Goal: Task Accomplishment & Management: Use online tool/utility

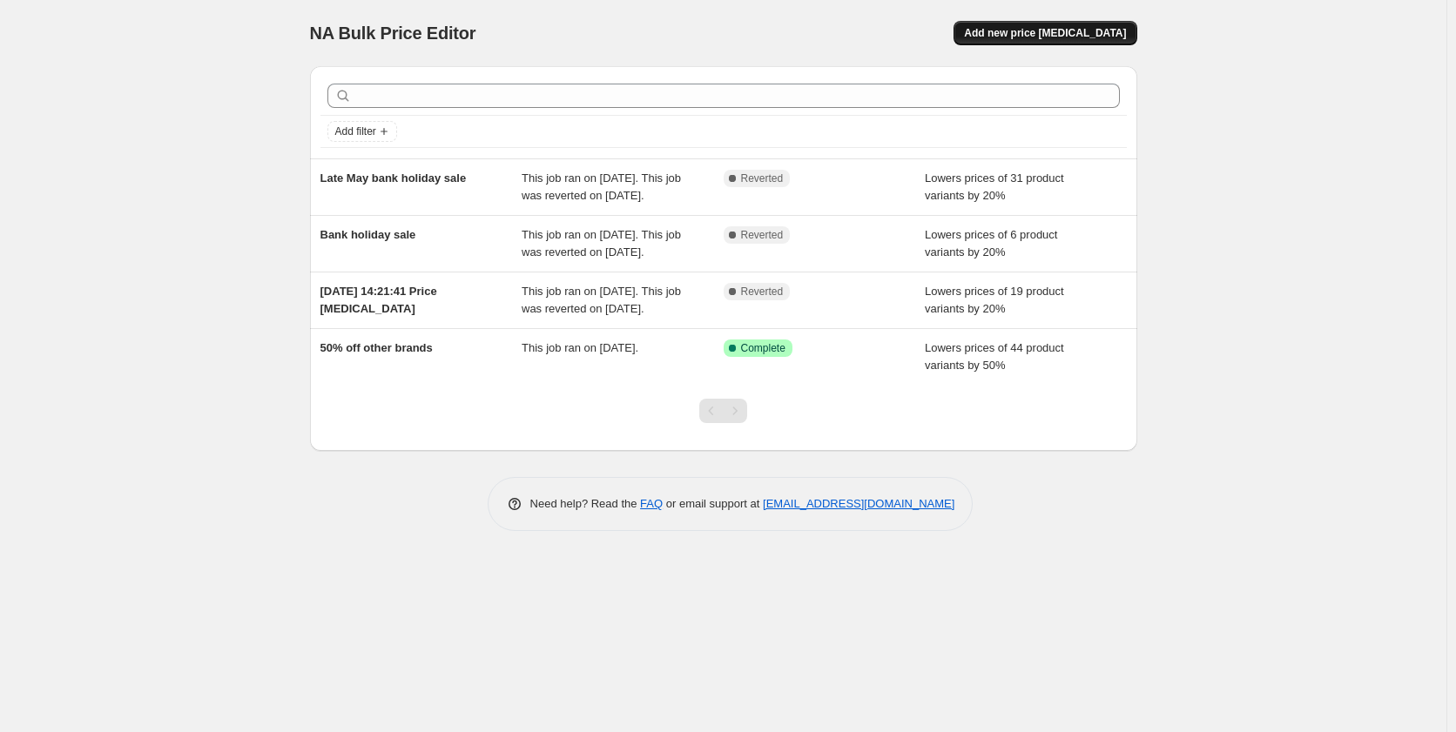
click at [1101, 23] on button "Add new price change job" at bounding box center [1045, 33] width 183 height 24
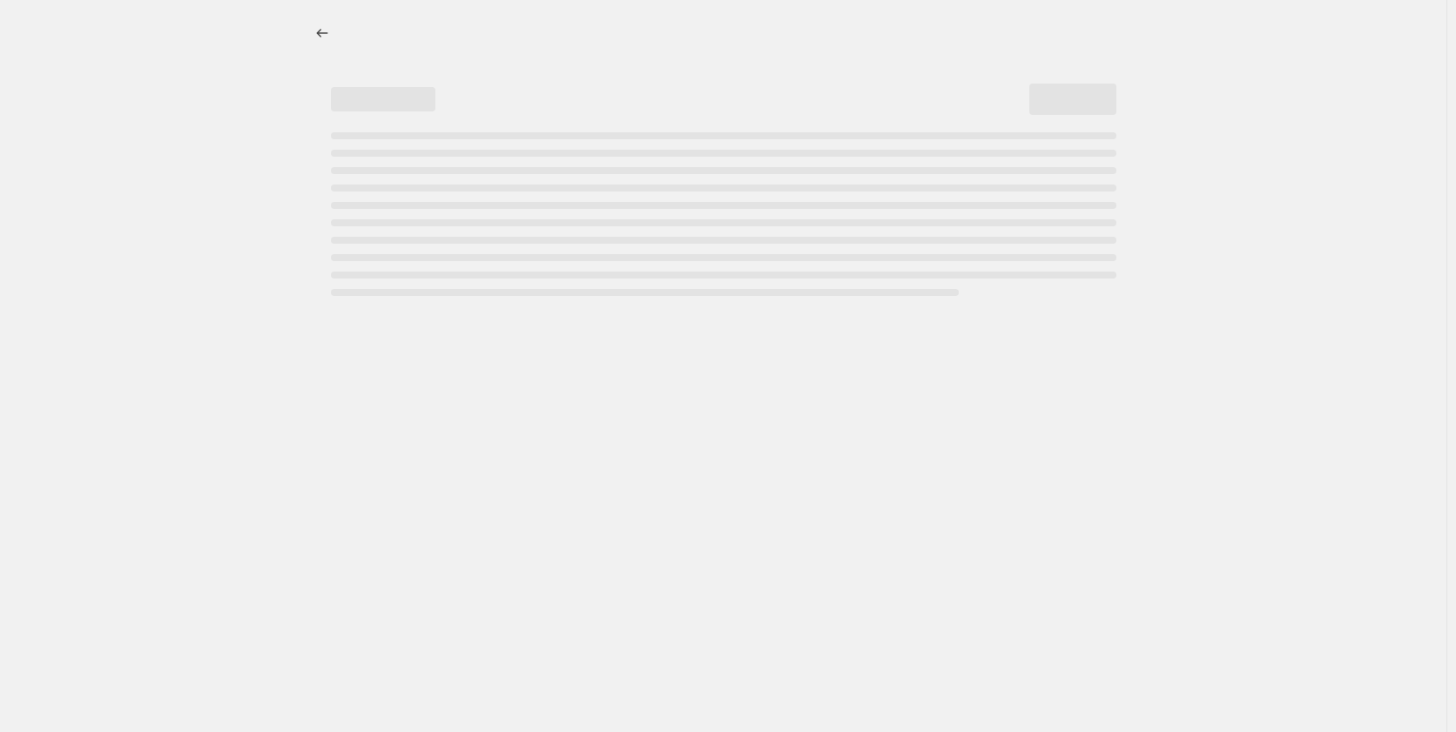
select select "percentage"
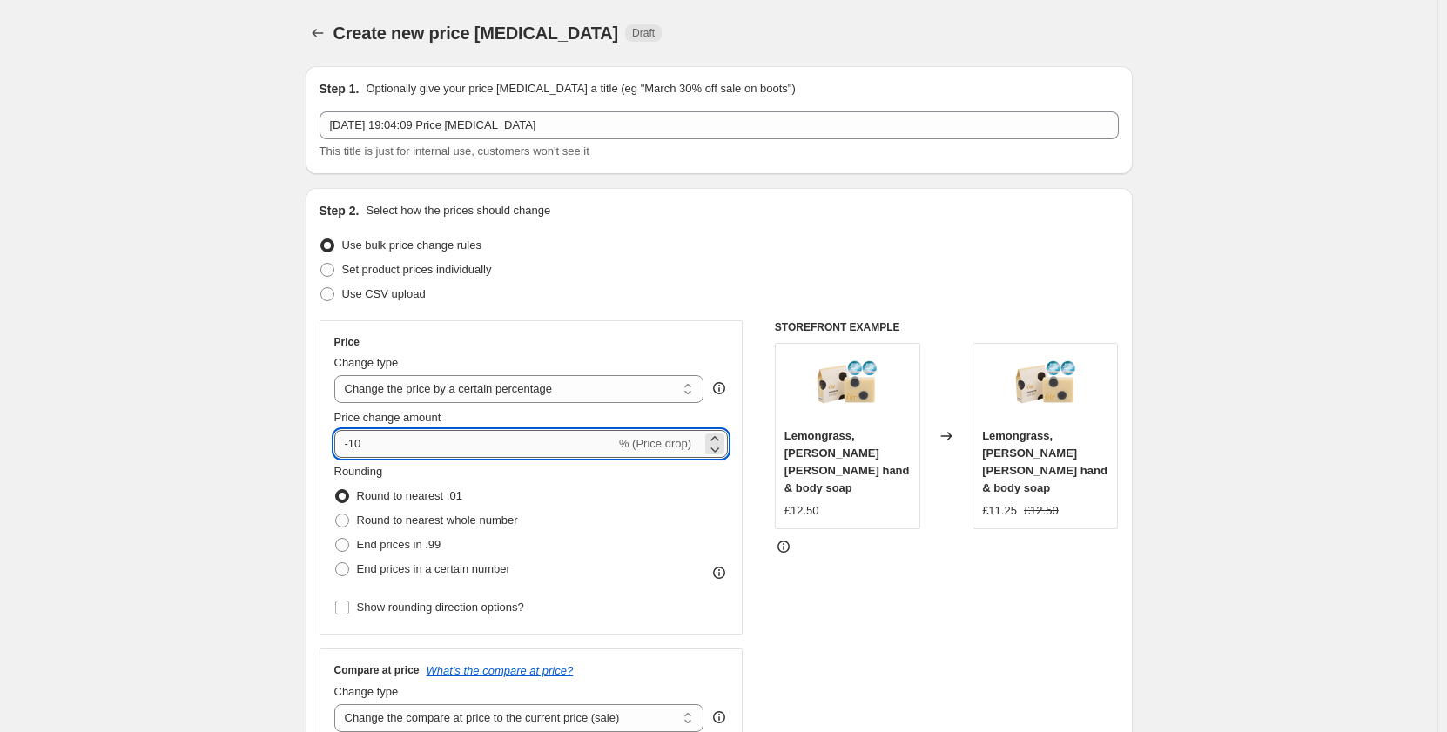
click at [402, 455] on input "-10" at bounding box center [474, 444] width 281 height 28
type input "-15"
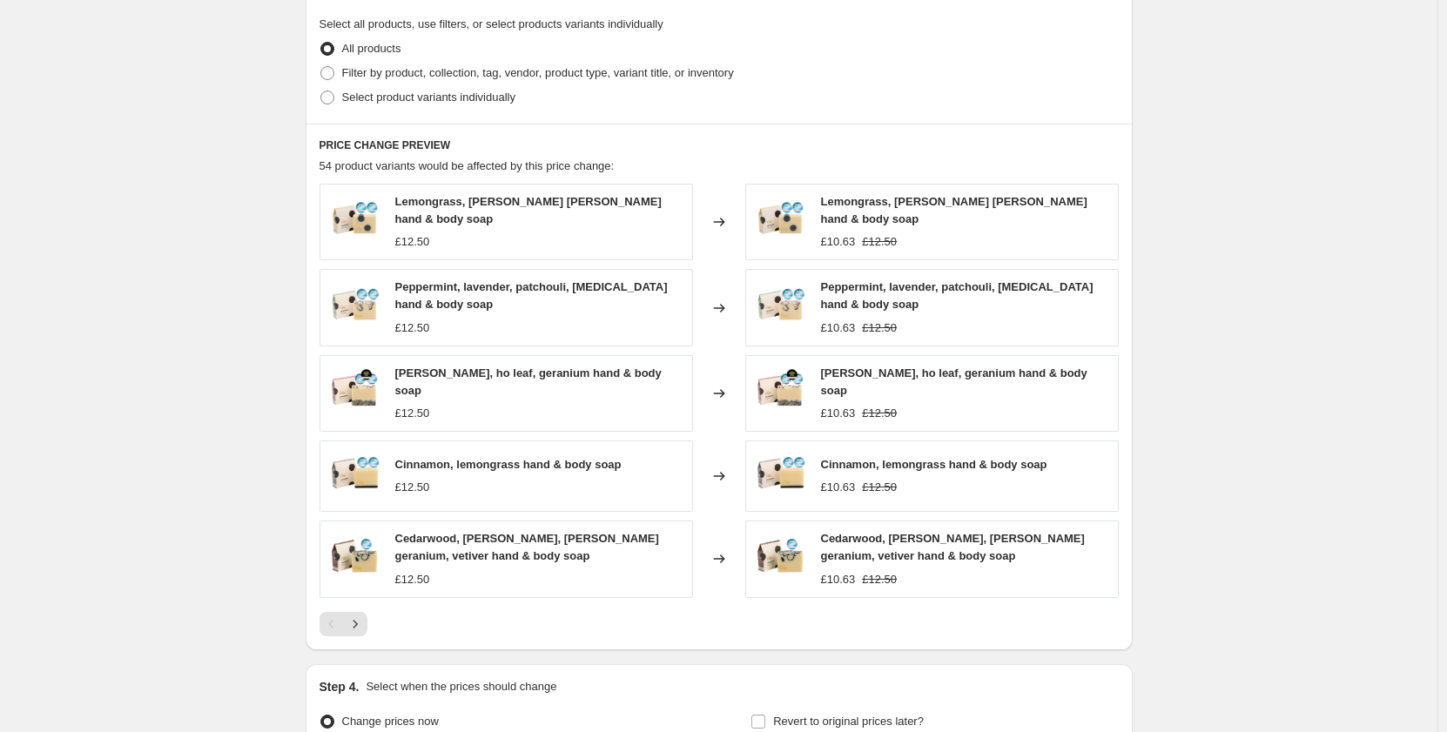
scroll to position [1021, 0]
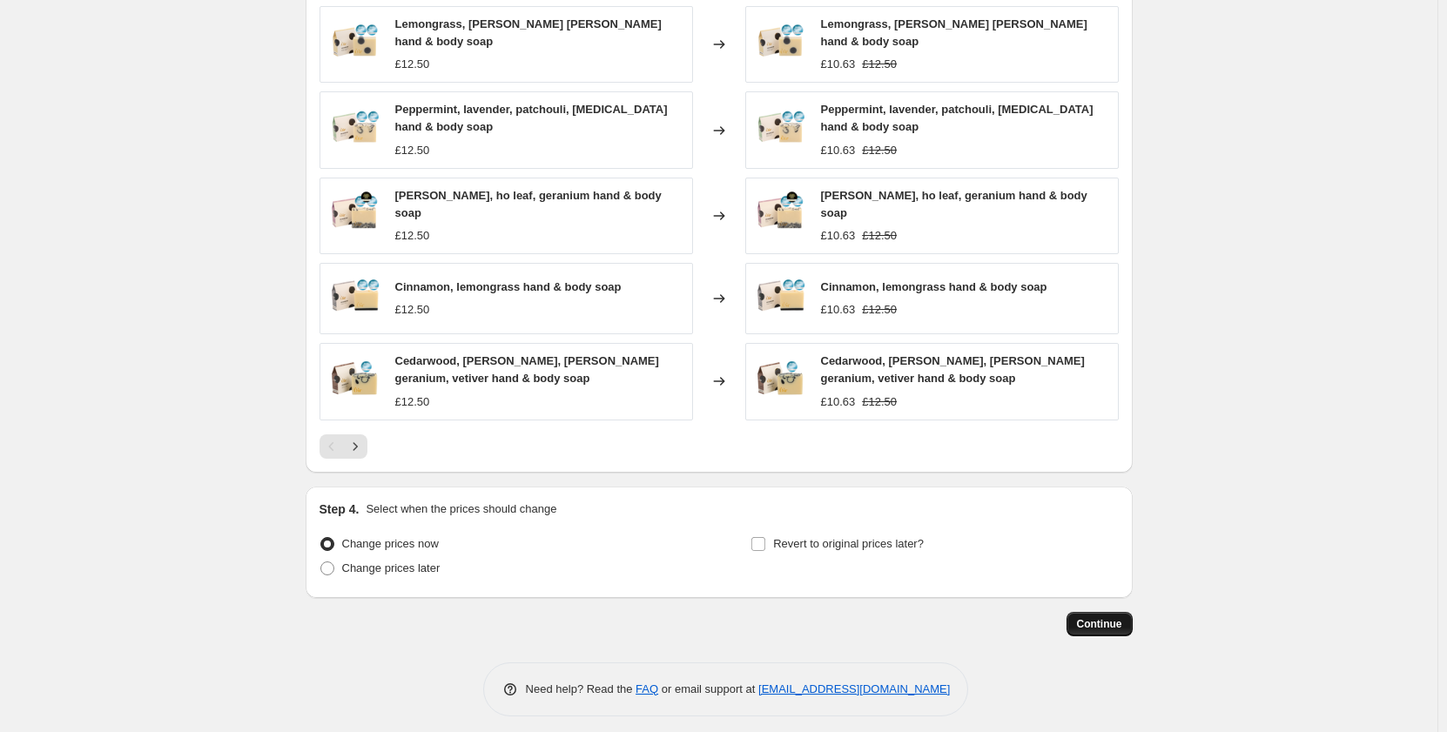
click at [1090, 617] on span "Continue" at bounding box center [1099, 624] width 45 height 14
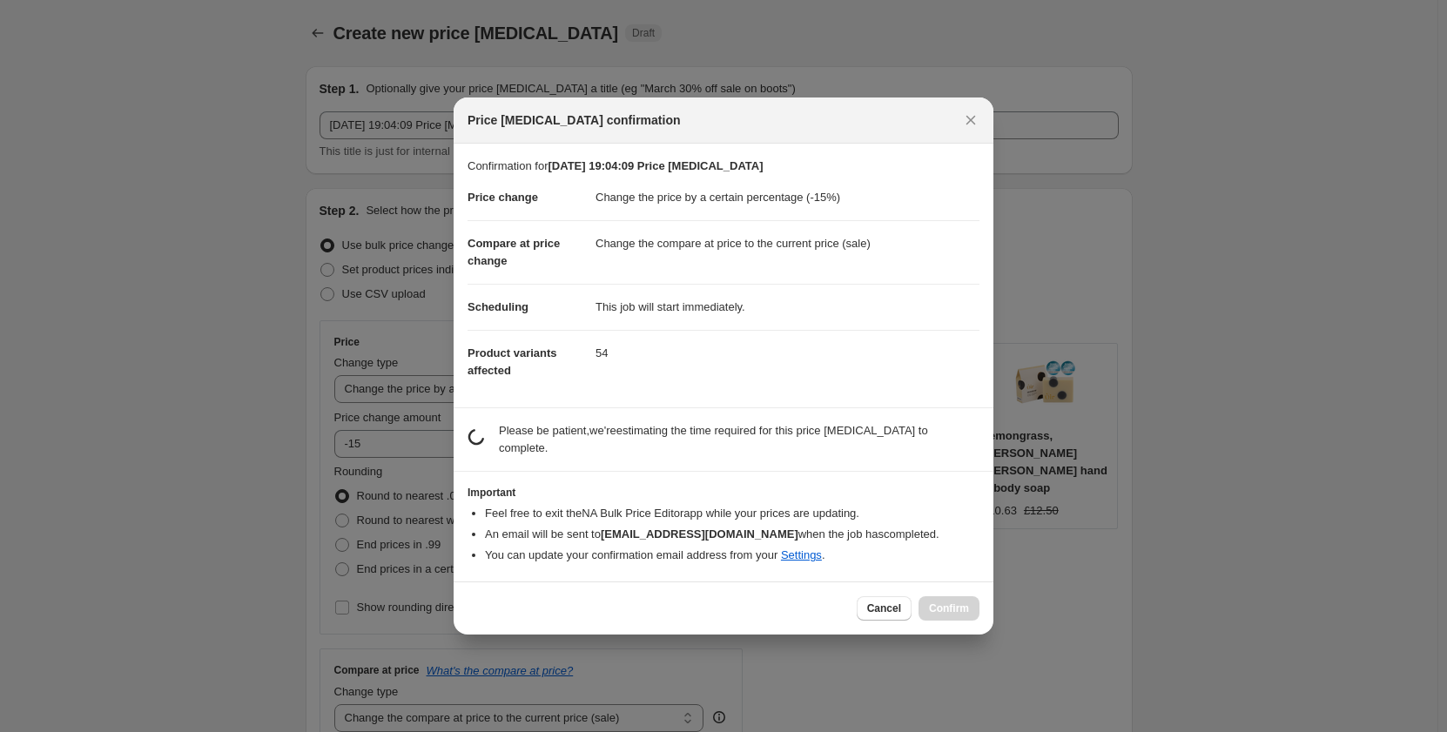
scroll to position [0, 0]
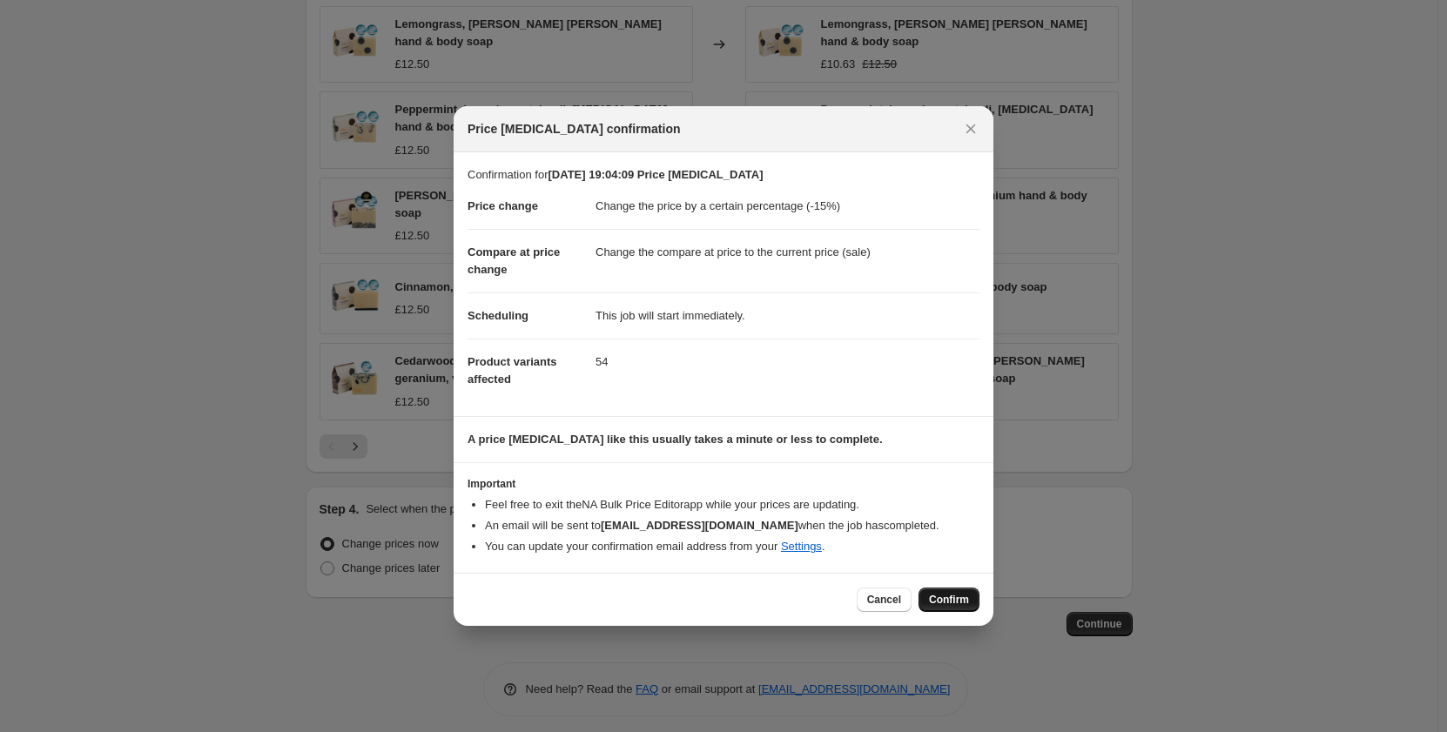
click at [964, 607] on span "Confirm" at bounding box center [949, 600] width 40 height 14
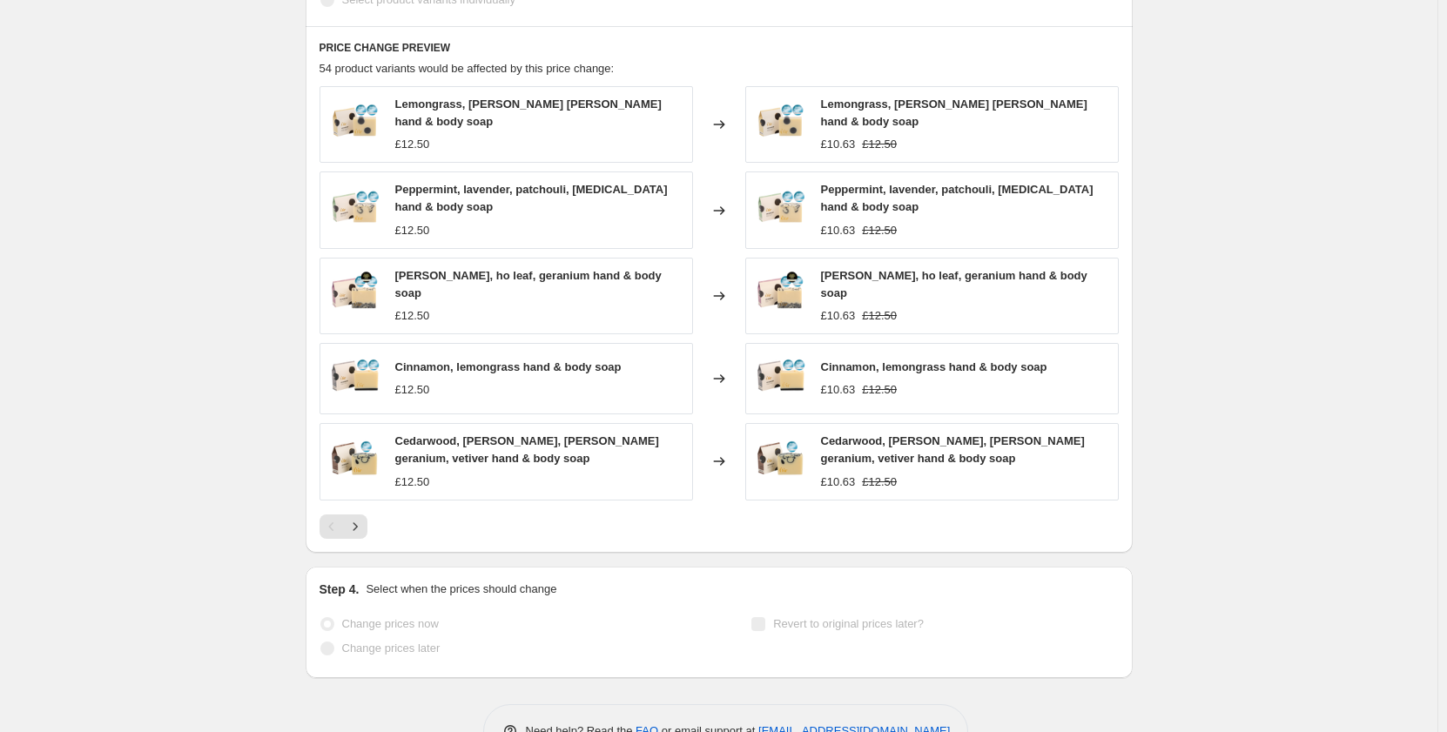
scroll to position [1066, 0]
